Goal: Task Accomplishment & Management: Complete application form

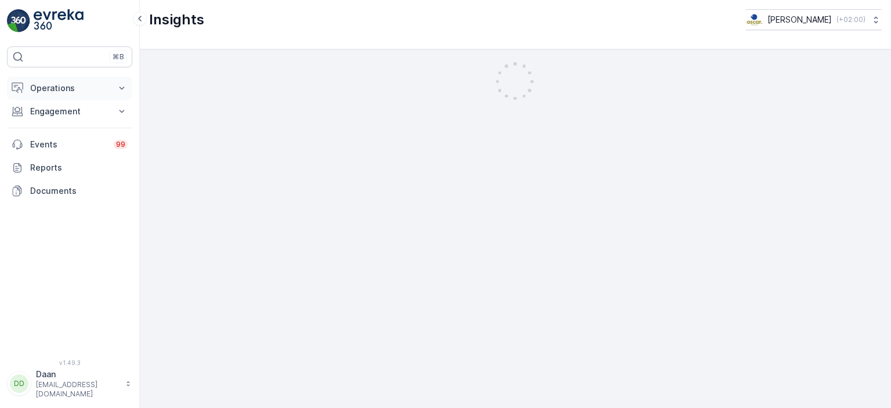
click at [101, 92] on p "Operations" at bounding box center [69, 88] width 79 height 12
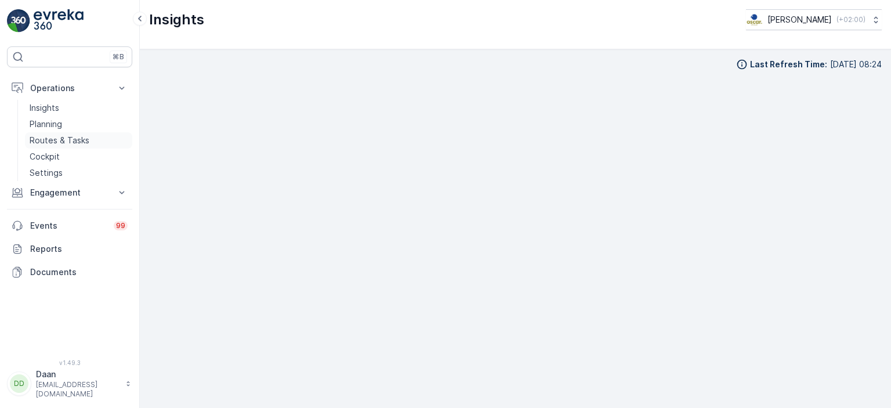
click at [49, 141] on p "Routes & Tasks" at bounding box center [60, 141] width 60 height 12
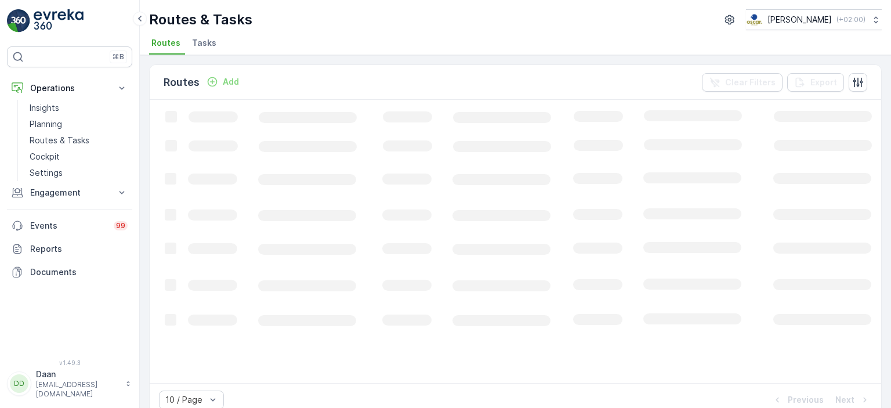
click at [214, 35] on li "Tasks" at bounding box center [205, 45] width 31 height 20
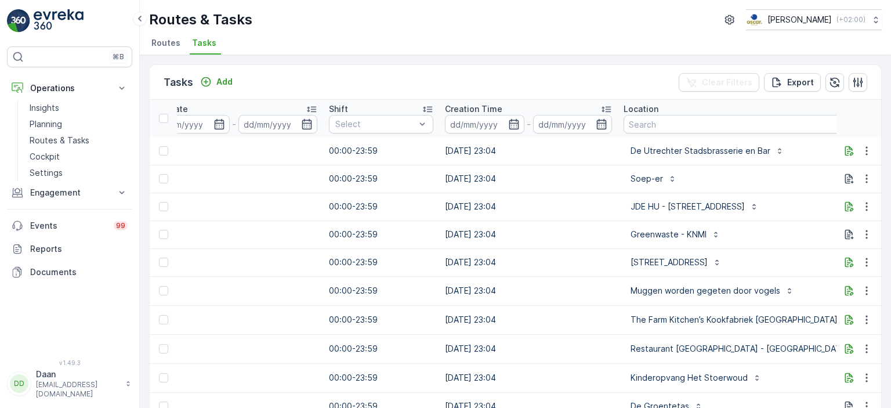
scroll to position [0, 740]
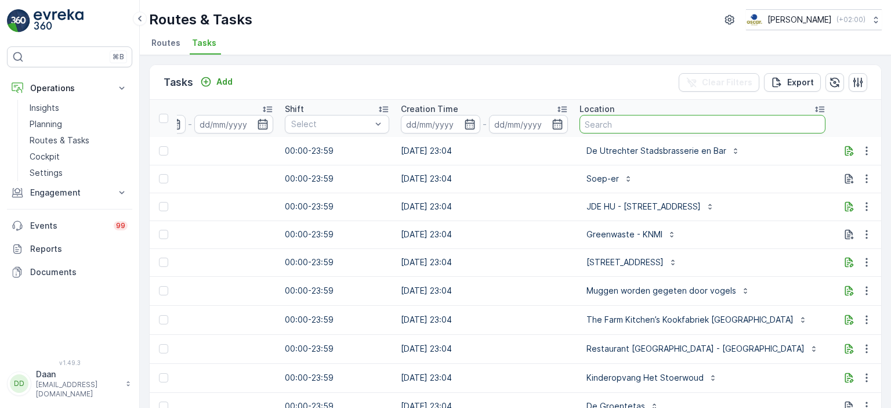
click at [612, 117] on input "text" at bounding box center [702, 124] width 246 height 19
type input "keuken"
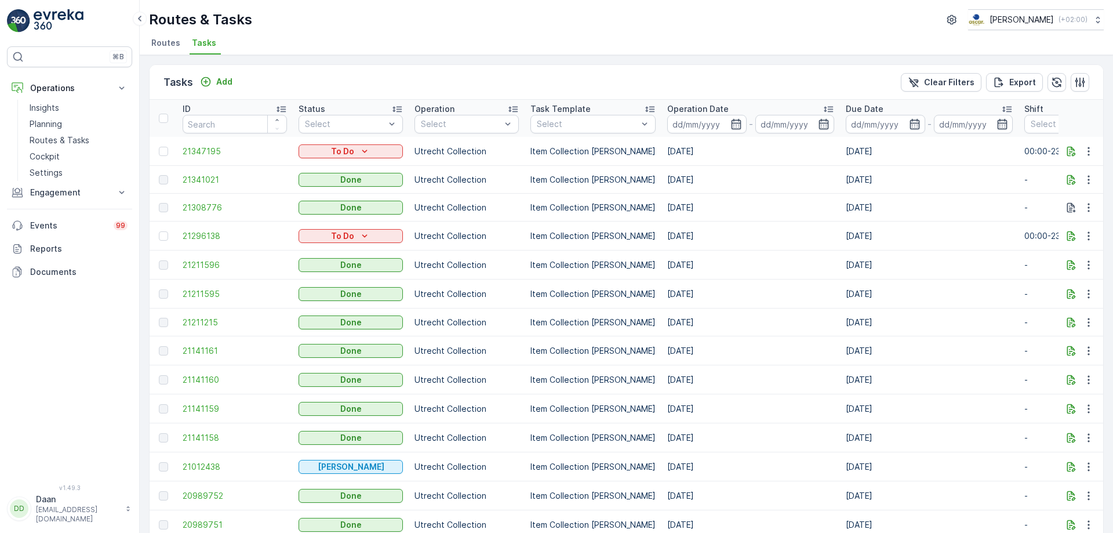
click at [405, 31] on div "Routes & Tasks [PERSON_NAME] ( +02:00 ) Routes Tasks" at bounding box center [627, 27] width 974 height 55
click at [84, 206] on div "Operations Insights Planning Routes & Tasks Cockpit Settings Engagement Insight…" at bounding box center [69, 180] width 125 height 207
click at [77, 195] on p "Engagement" at bounding box center [69, 193] width 79 height 12
click at [56, 232] on p "Entities" at bounding box center [44, 229] width 29 height 12
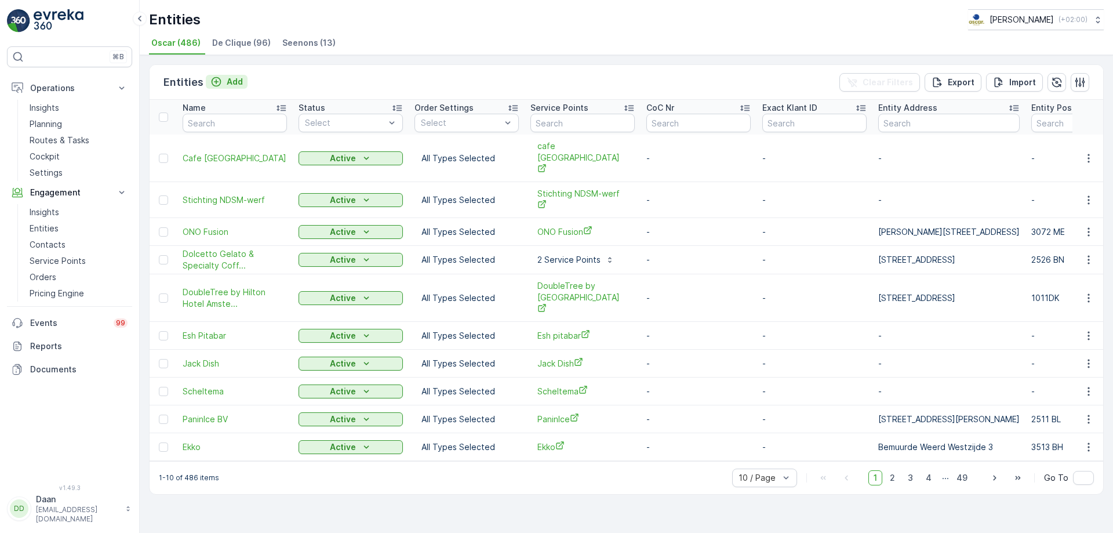
click at [237, 88] on button "Add" at bounding box center [227, 82] width 42 height 14
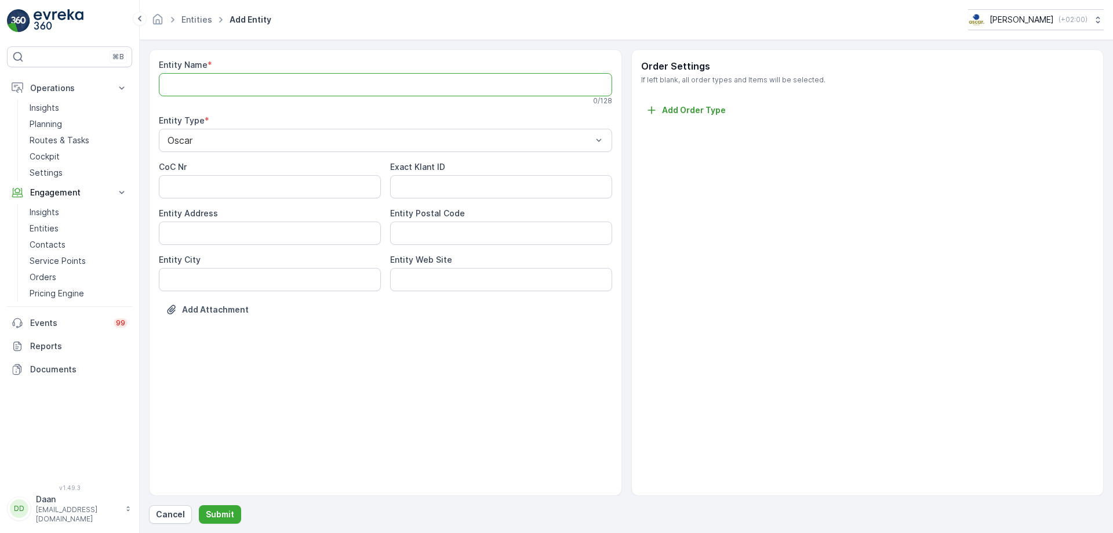
click at [291, 79] on Name "Entity Name" at bounding box center [385, 84] width 453 height 23
click at [251, 93] on Name "IJver" at bounding box center [385, 84] width 453 height 23
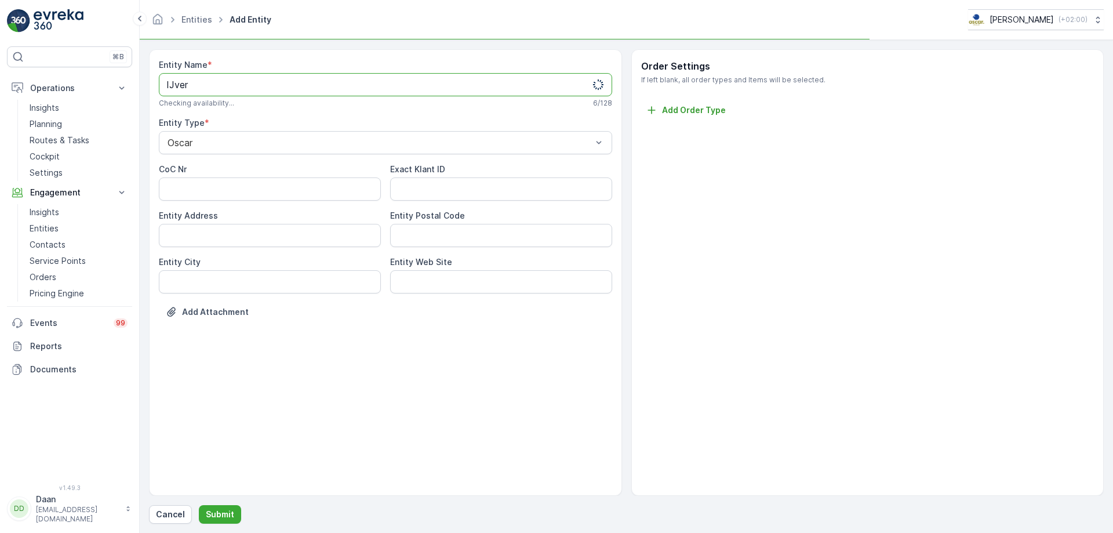
type Name "IJver"
click at [260, 112] on div "Entity Name * IJver Checking availability... 6 / 128 Entity Type * Oscar CoC Nr…" at bounding box center [385, 197] width 453 height 276
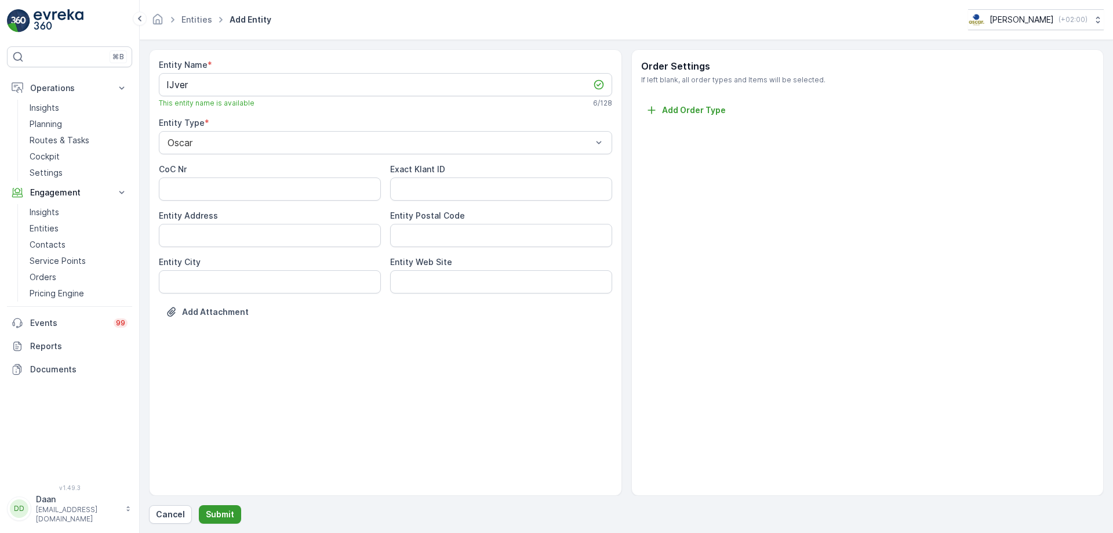
click at [215, 407] on p "Submit" at bounding box center [220, 515] width 28 height 12
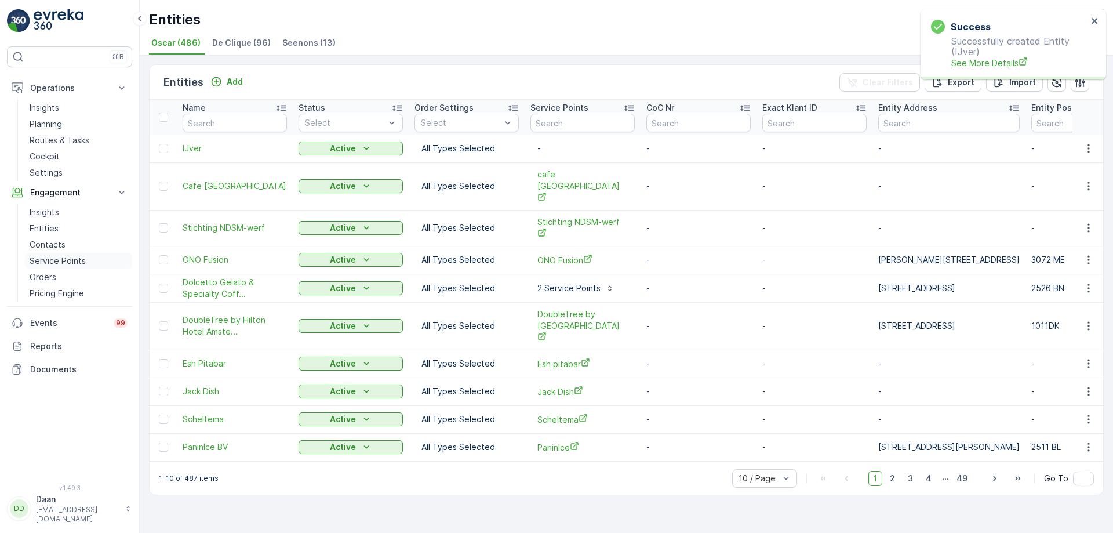
click at [65, 265] on p "Service Points" at bounding box center [58, 261] width 56 height 12
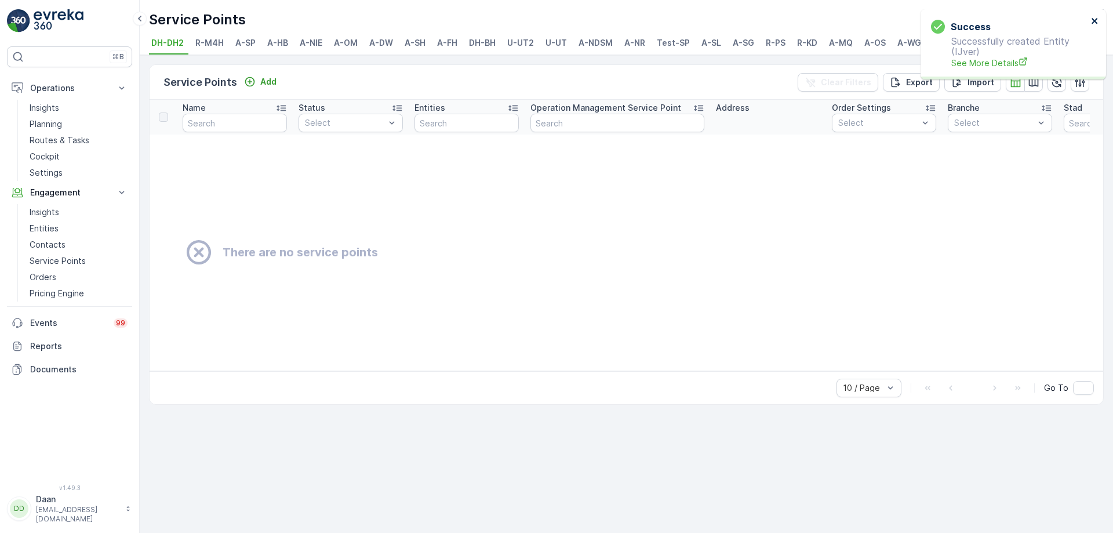
click at [890, 22] on icon "close" at bounding box center [1095, 21] width 6 height 6
click at [594, 46] on span "A-NDSM" at bounding box center [596, 43] width 34 height 12
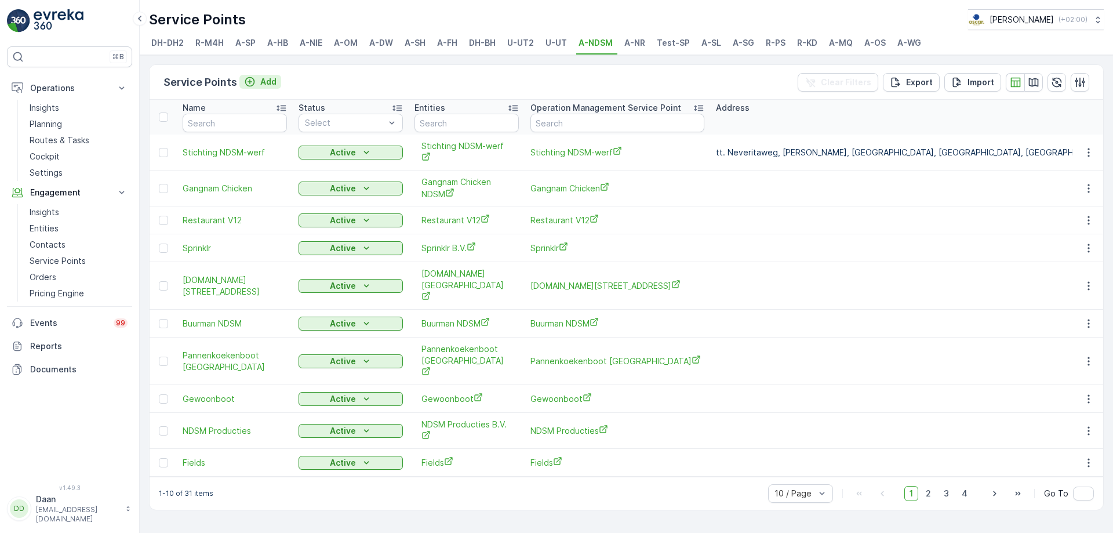
click at [268, 82] on p "Add" at bounding box center [268, 82] width 16 height 12
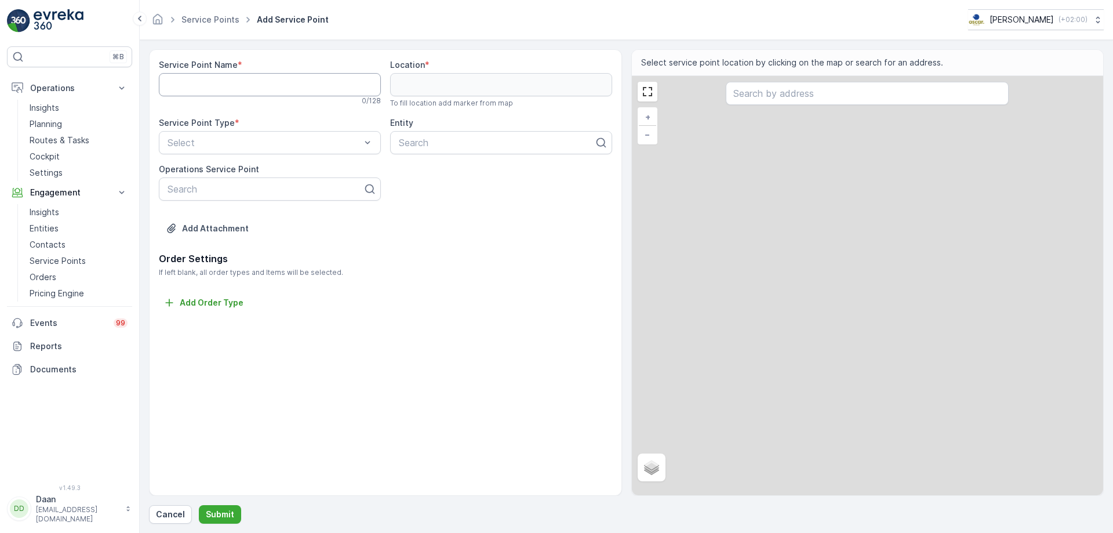
click at [259, 86] on Name "Service Point Name" at bounding box center [270, 84] width 222 height 23
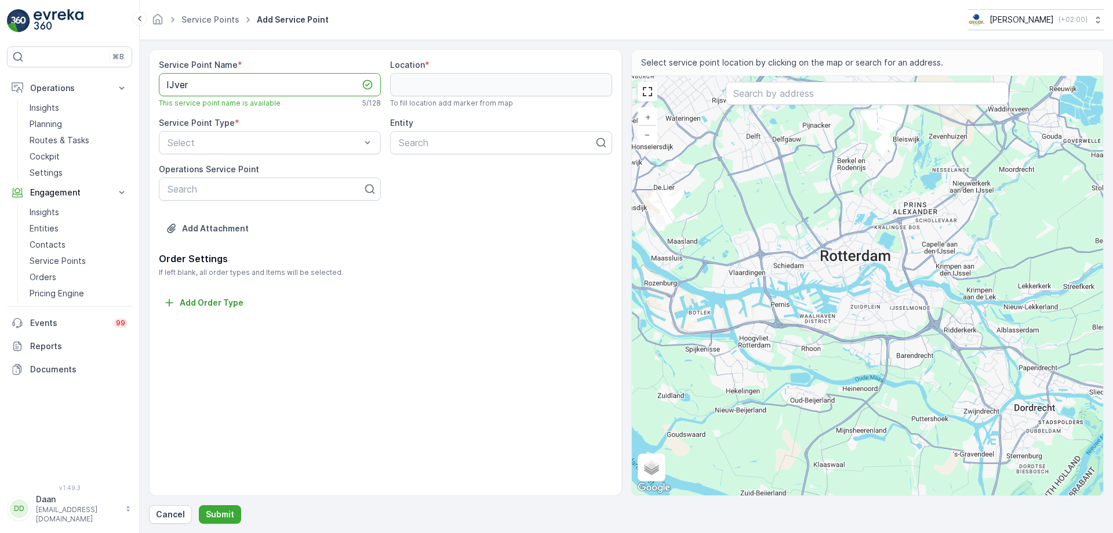
type Name "IJver"
click at [773, 88] on input "text" at bounding box center [867, 93] width 283 height 23
paste input "[STREET_ADDRESS]"
type input "[STREET_ADDRESS]"
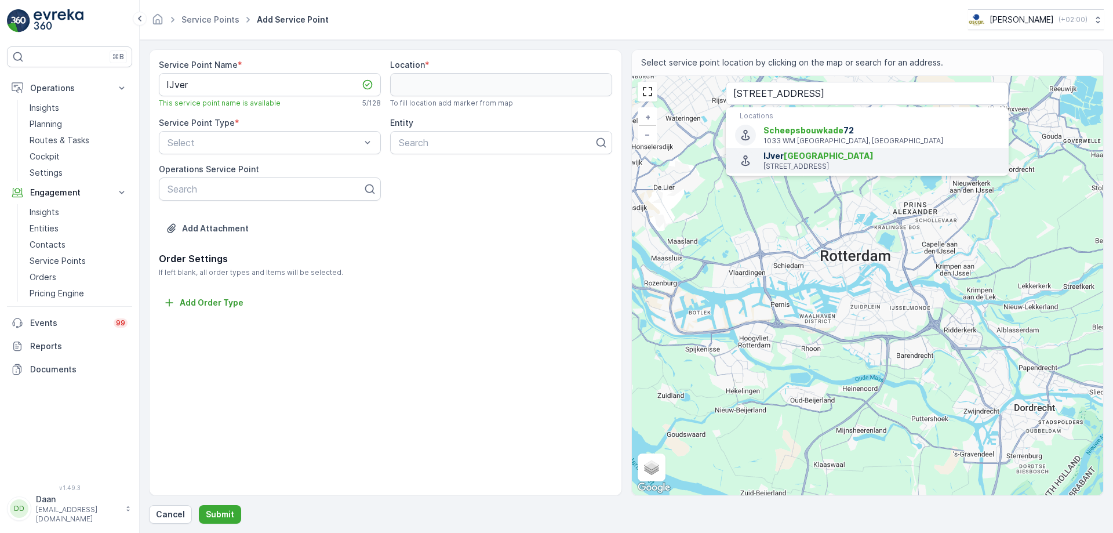
click at [885, 161] on span "IJver [GEOGRAPHIC_DATA]" at bounding box center [882, 156] width 236 height 12
type input "52.4013275,4.8950458"
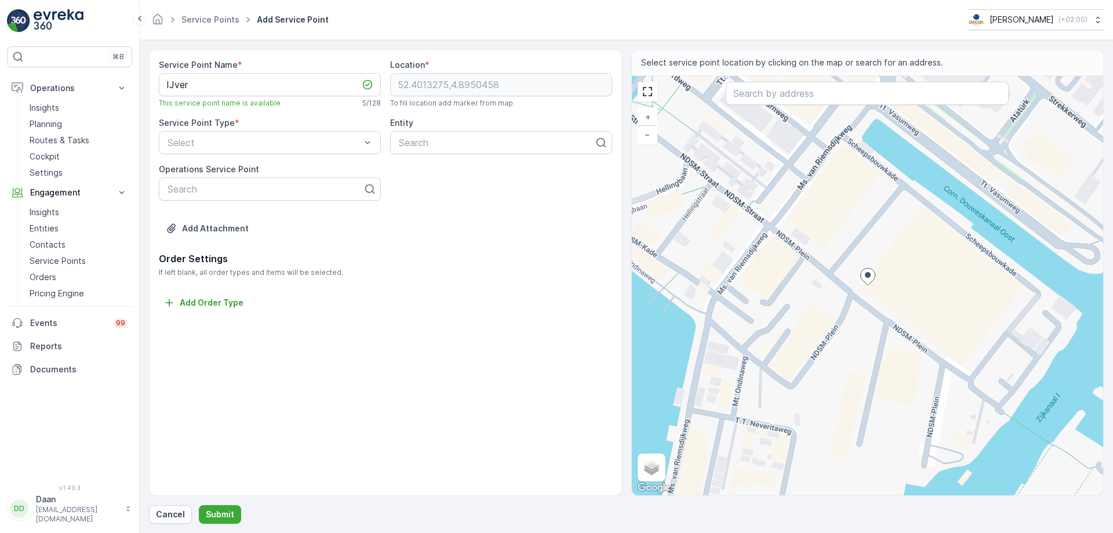
click at [884, 249] on div "+ − Satellite Roadmap Terrain Hybrid Leaflet Keyboard shortcuts Map Data Map da…" at bounding box center [868, 285] width 472 height 419
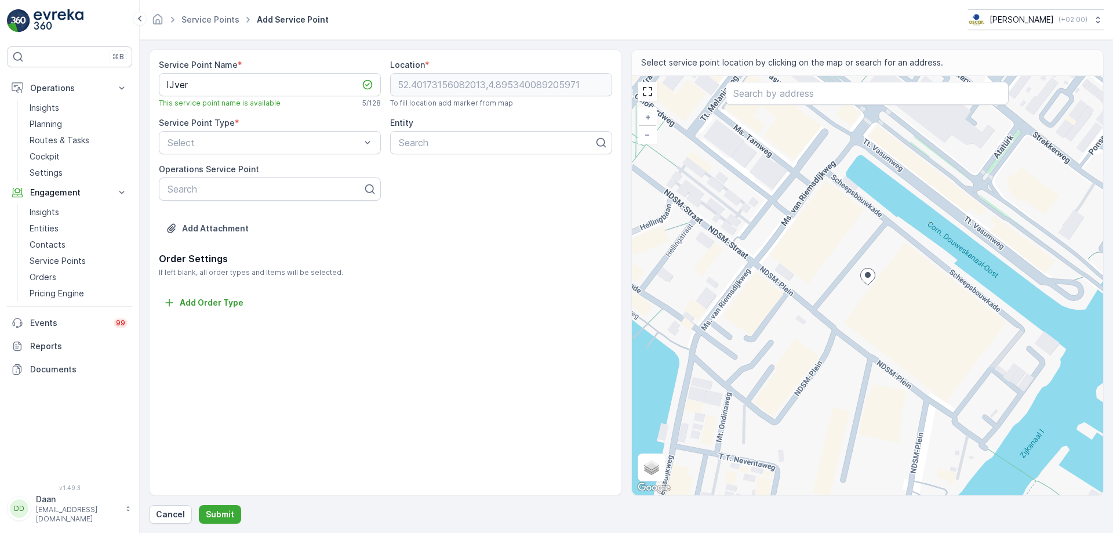
click at [876, 280] on div "+ − Satellite Roadmap Terrain Hybrid Leaflet Keyboard shortcuts Map Data Map da…" at bounding box center [868, 285] width 472 height 419
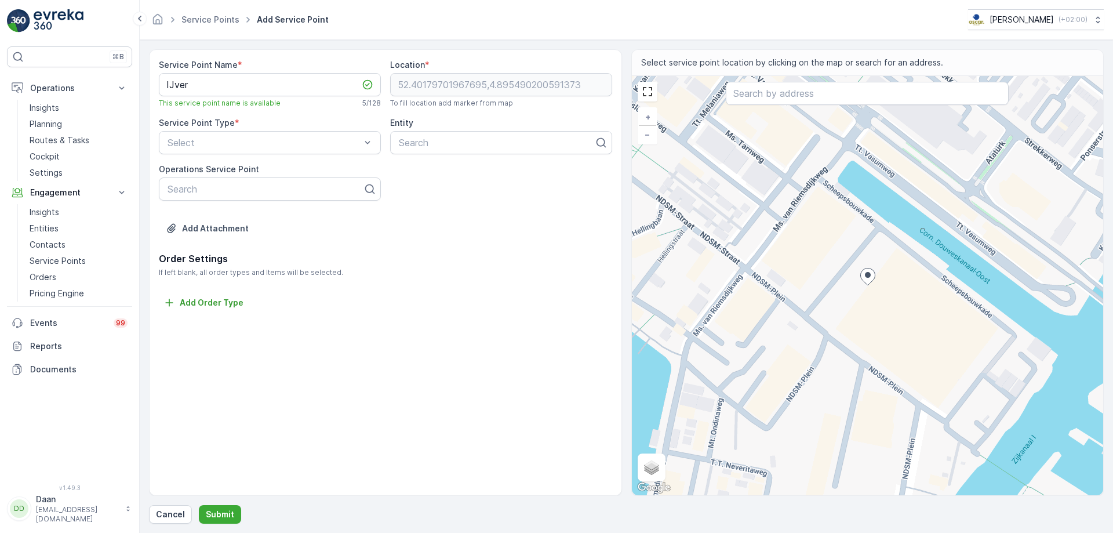
click at [864, 292] on div "+ − Satellite Roadmap Terrain Hybrid Leaflet Keyboard shortcuts Map Data Map da…" at bounding box center [868, 285] width 472 height 419
type input "52.40172501492909,4.895425695690113"
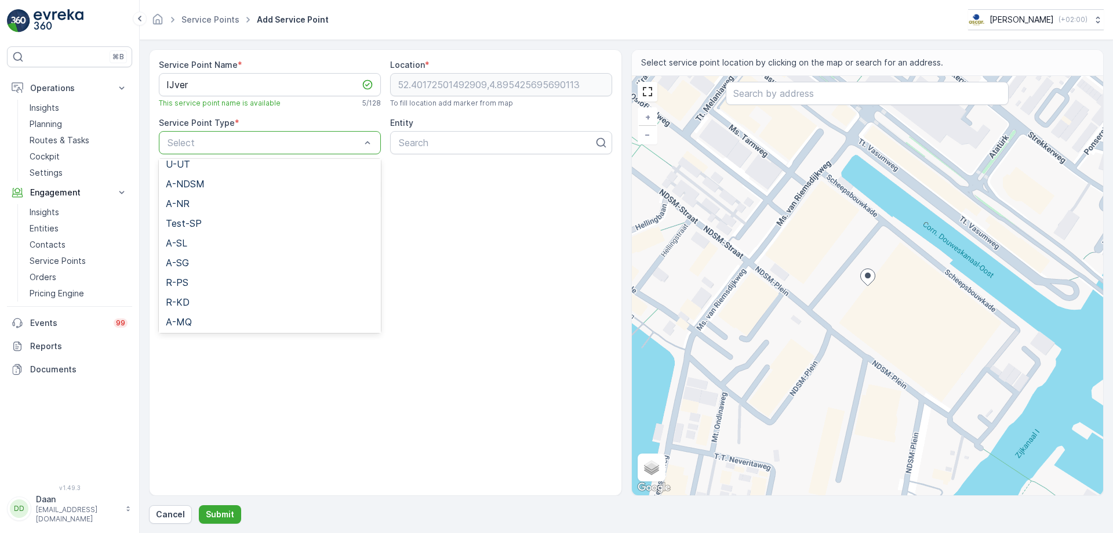
scroll to position [232, 0]
click at [299, 184] on div "A-NDSM" at bounding box center [270, 176] width 222 height 20
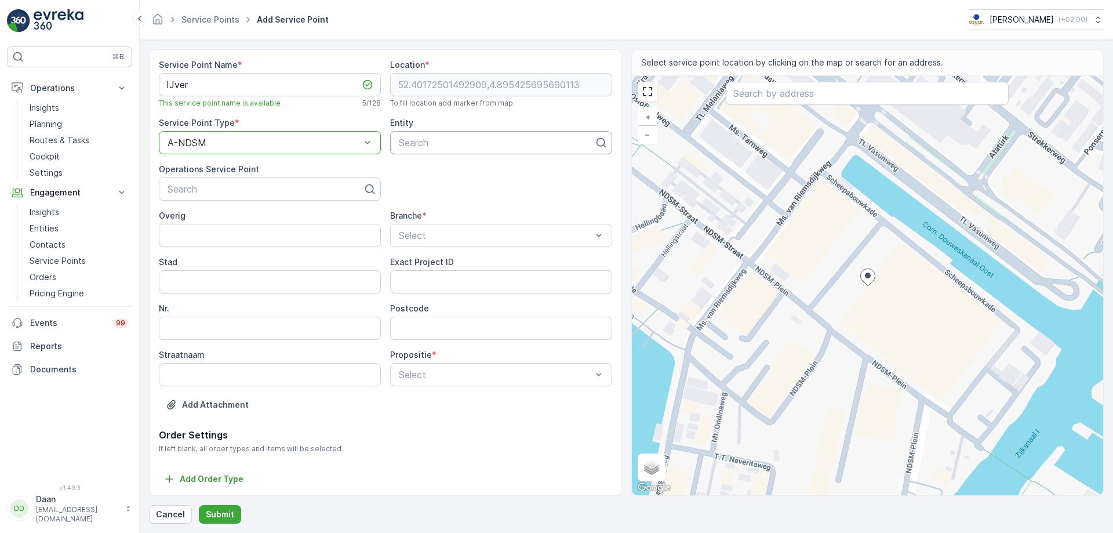
click at [474, 150] on div "Search" at bounding box center [501, 142] width 222 height 23
type input "ijver"
click at [488, 172] on div "IJver" at bounding box center [501, 171] width 208 height 10
click at [453, 362] on div "ReCa" at bounding box center [498, 362] width 206 height 10
click at [299, 281] on input "Stad" at bounding box center [270, 281] width 222 height 23
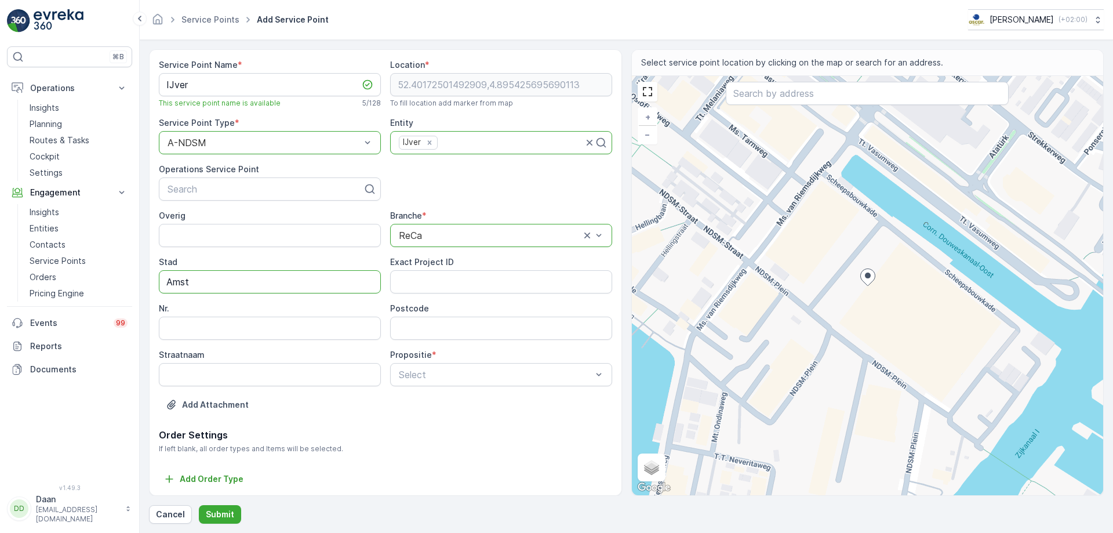
type input "[GEOGRAPHIC_DATA]"
click at [291, 381] on input "Straatnaam" at bounding box center [270, 374] width 222 height 23
paste input "[STREET_ADDRESS]"
drag, startPoint x: 252, startPoint y: 376, endPoint x: 264, endPoint y: 376, distance: 12.8
click at [264, 376] on input "[STREET_ADDRESS]" at bounding box center [270, 374] width 222 height 23
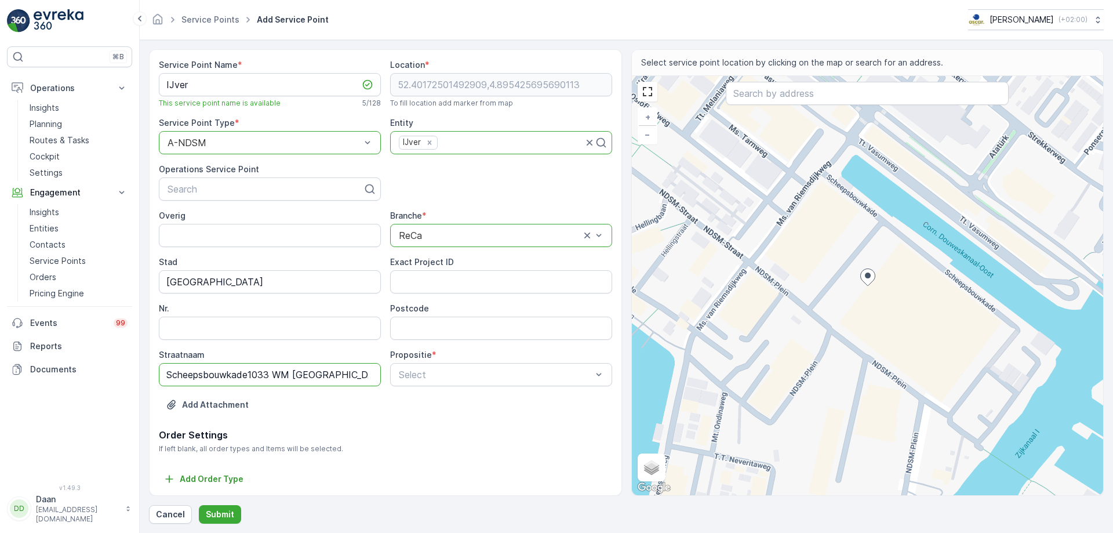
drag, startPoint x: 252, startPoint y: 375, endPoint x: 348, endPoint y: 376, distance: 95.7
click at [348, 376] on input "Scheepsbouwkade1033 WM [GEOGRAPHIC_DATA]" at bounding box center [270, 374] width 222 height 23
type input "Scheepsbouwkade1033 WM [GEOGRAPHIC_DATA]"
click at [462, 328] on input "Postcode" at bounding box center [501, 328] width 222 height 23
paste input "1033 WM [GEOGRAPHIC_DATA]"
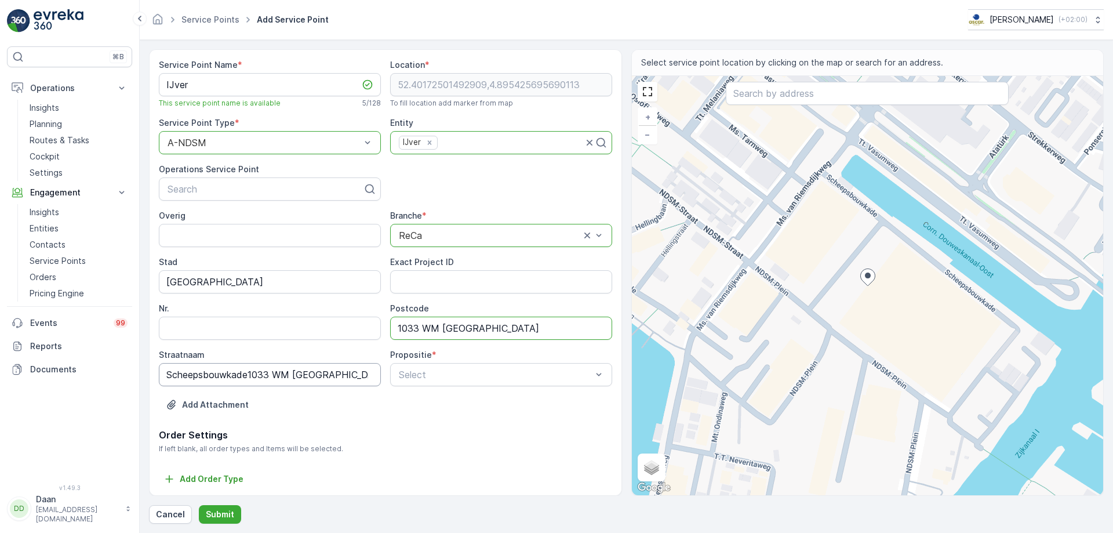
type input "1033 WM [GEOGRAPHIC_DATA]"
drag, startPoint x: 353, startPoint y: 371, endPoint x: 252, endPoint y: 379, distance: 101.2
click at [252, 379] on input "Scheepsbouwkade1033 WM [GEOGRAPHIC_DATA]" at bounding box center [270, 374] width 222 height 23
type input "Scheepsbouwkade"
click at [252, 328] on input "Nr." at bounding box center [270, 328] width 222 height 23
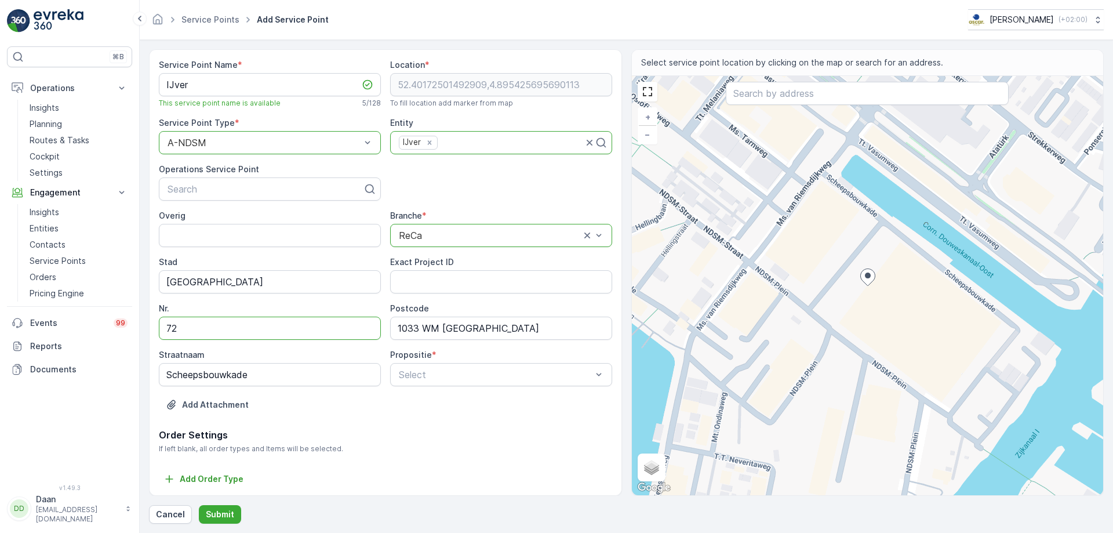
type input "72"
click at [442, 407] on div "Add Attachment" at bounding box center [385, 411] width 453 height 32
click at [463, 404] on div "Volledig" at bounding box center [498, 403] width 206 height 10
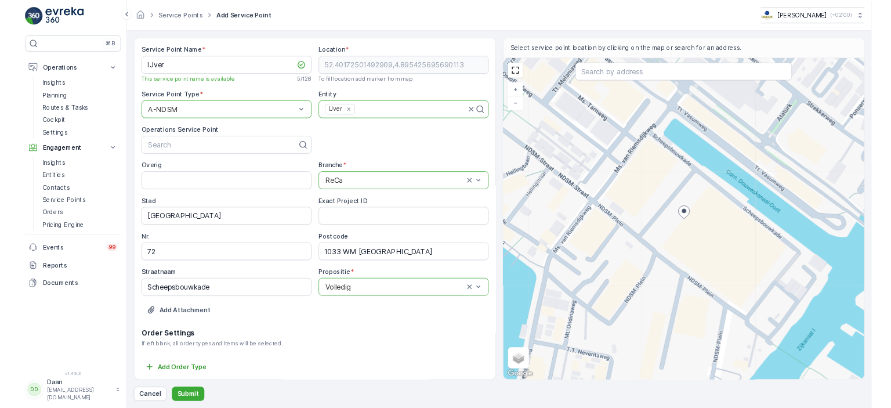
scroll to position [1, 0]
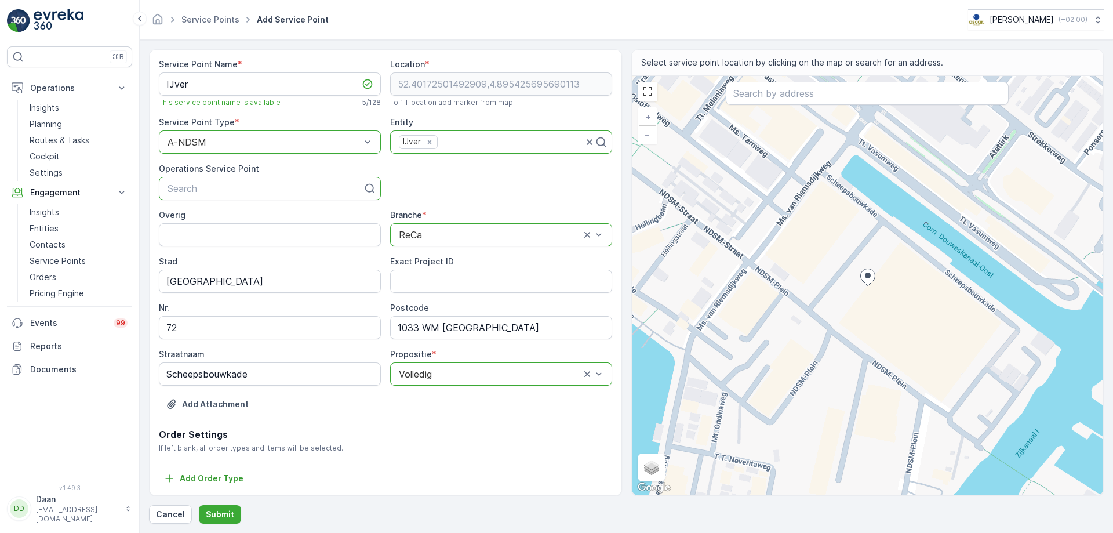
click at [336, 188] on div at bounding box center [265, 188] width 198 height 10
click at [218, 407] on p "Submit" at bounding box center [220, 515] width 28 height 12
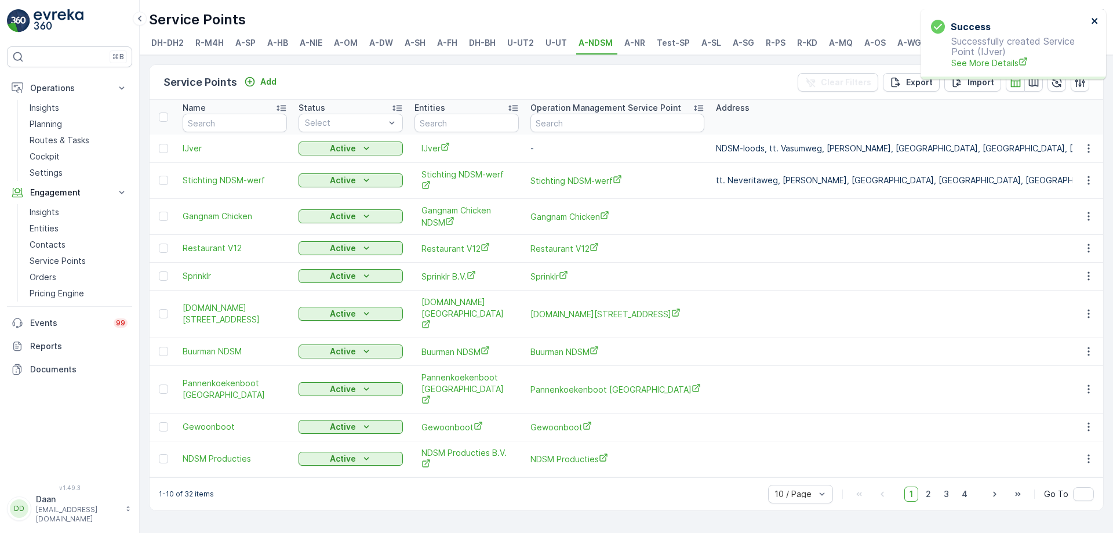
click at [890, 21] on icon "close" at bounding box center [1095, 20] width 8 height 9
click at [890, 143] on icon "button" at bounding box center [1089, 149] width 12 height 12
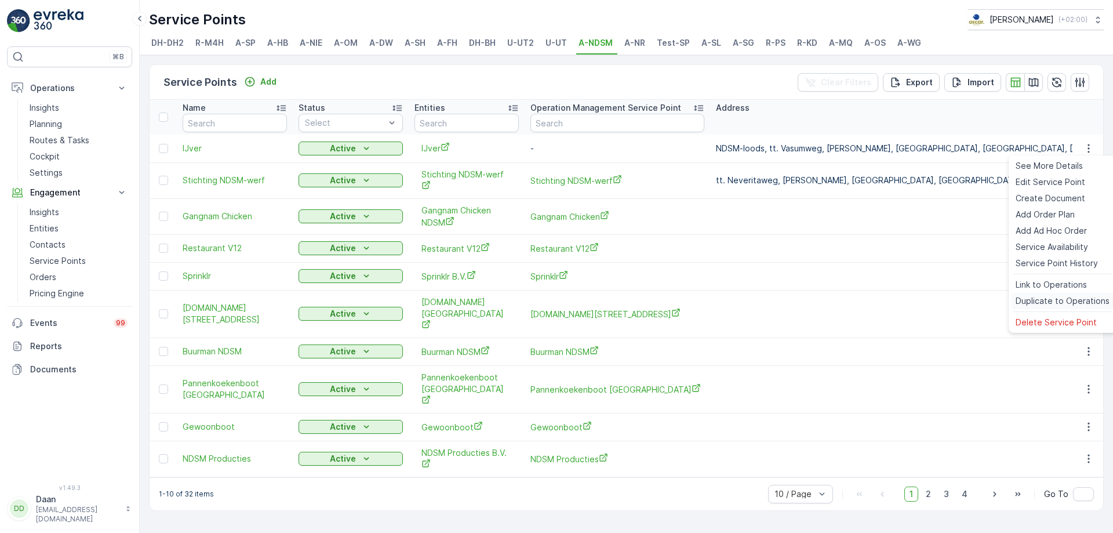
click at [890, 302] on span "Duplicate to Operations" at bounding box center [1063, 301] width 94 height 12
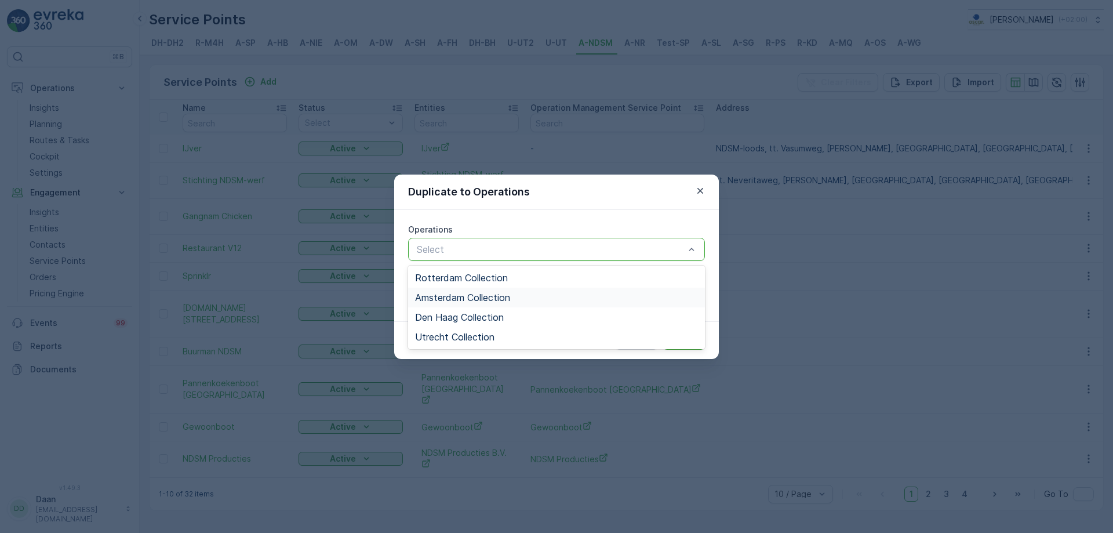
click at [550, 300] on div "Amsterdam Collection" at bounding box center [556, 297] width 283 height 10
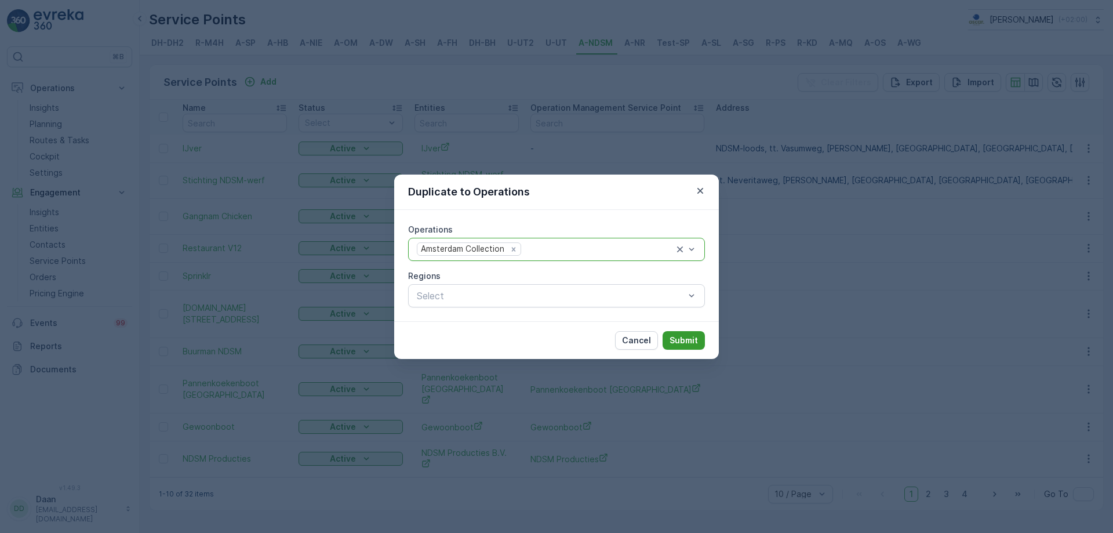
click at [680, 335] on p "Submit" at bounding box center [684, 341] width 28 height 12
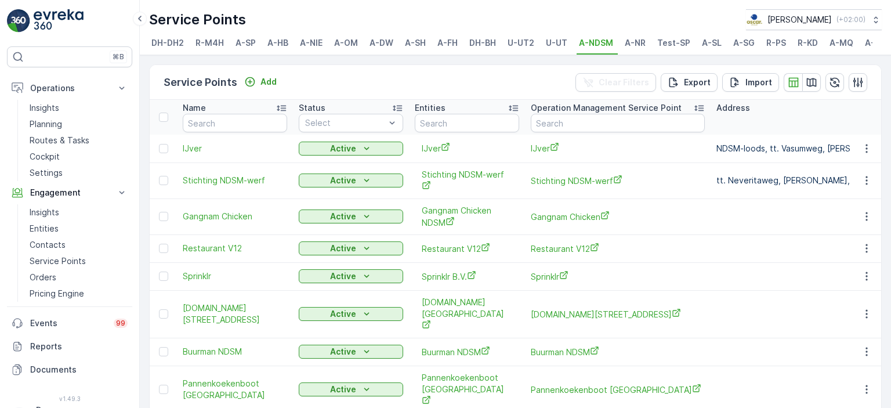
click at [591, 19] on div "Service Points [PERSON_NAME] ( +02:00 )" at bounding box center [515, 19] width 732 height 21
